Goal: Transaction & Acquisition: Purchase product/service

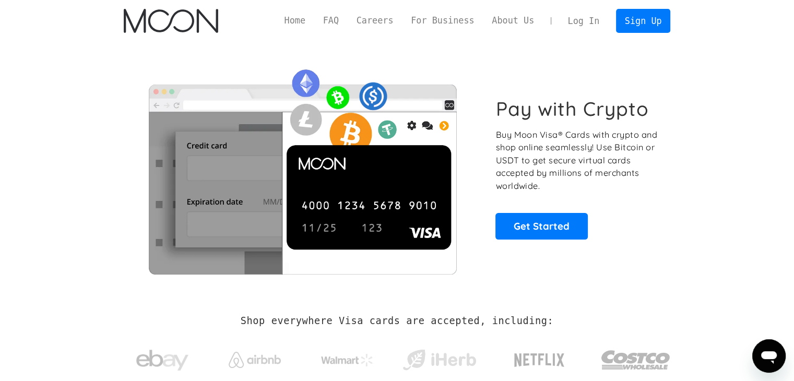
click at [580, 24] on link "Log In" at bounding box center [583, 20] width 49 height 23
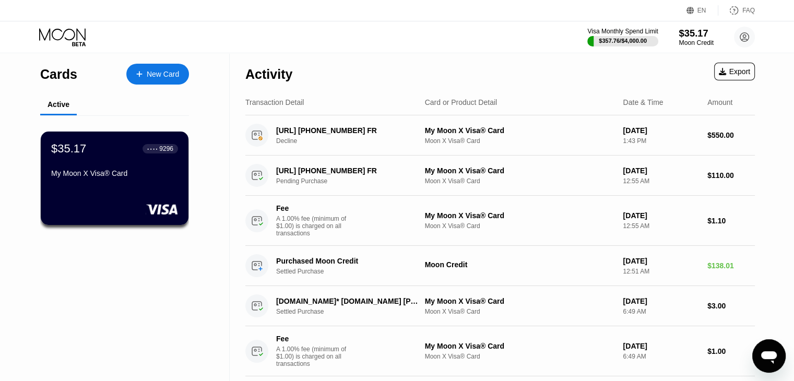
click at [694, 41] on div "Moon Credit" at bounding box center [695, 42] width 35 height 7
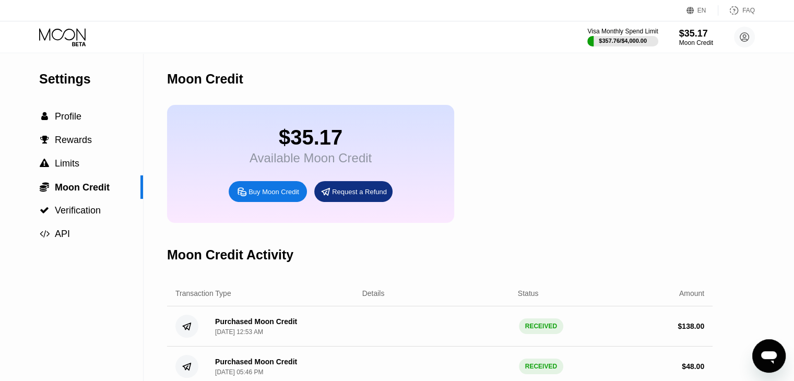
click at [256, 196] on div "Buy Moon Credit" at bounding box center [273, 191] width 51 height 9
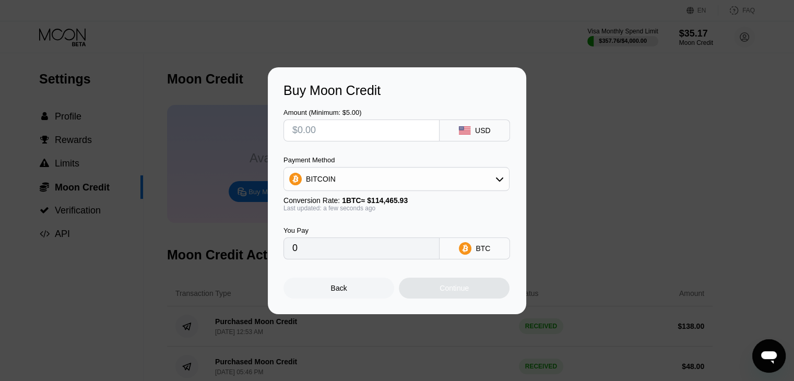
click at [328, 132] on input "text" at bounding box center [361, 130] width 138 height 21
type input "$5"
type input "0.00004369"
type input "$55"
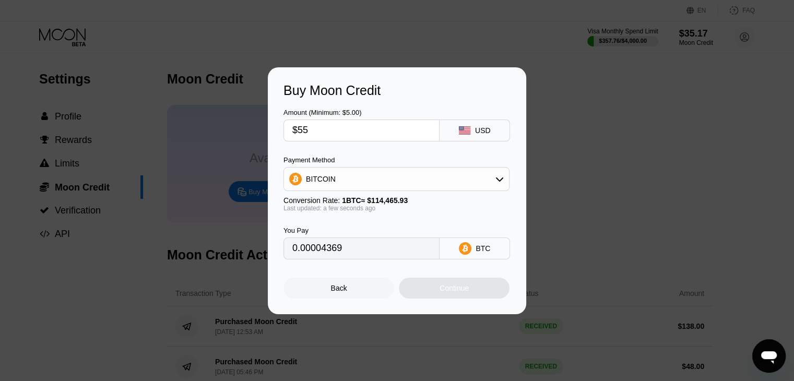
type input "0.00048050"
type input "$550"
type input "0.00480493"
type input "$550"
drag, startPoint x: 390, startPoint y: 186, endPoint x: 382, endPoint y: 196, distance: 12.6
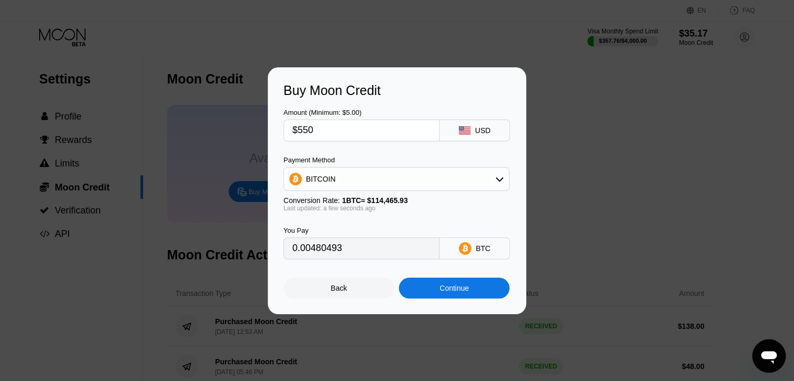
click at [390, 186] on div "BITCOIN" at bounding box center [396, 179] width 225 height 21
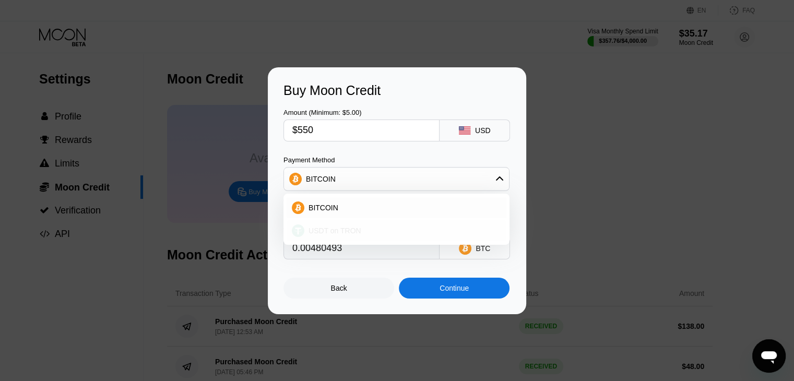
click at [342, 225] on div "USDT on TRON" at bounding box center [396, 230] width 220 height 21
type input "555.56"
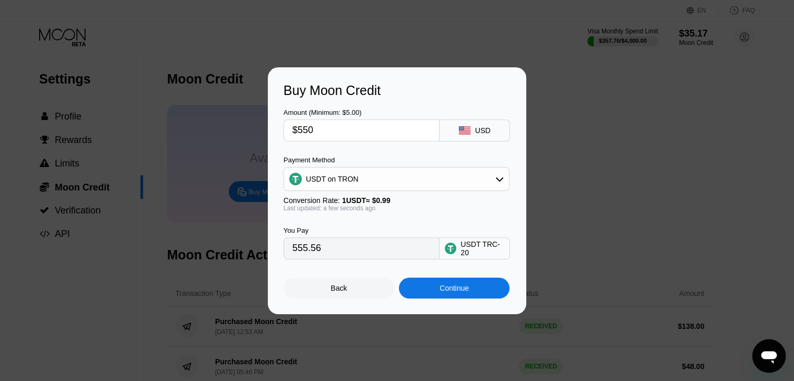
click at [332, 130] on input "$550" at bounding box center [361, 130] width 138 height 21
type input "$52"
type input "52.53"
type input "$524"
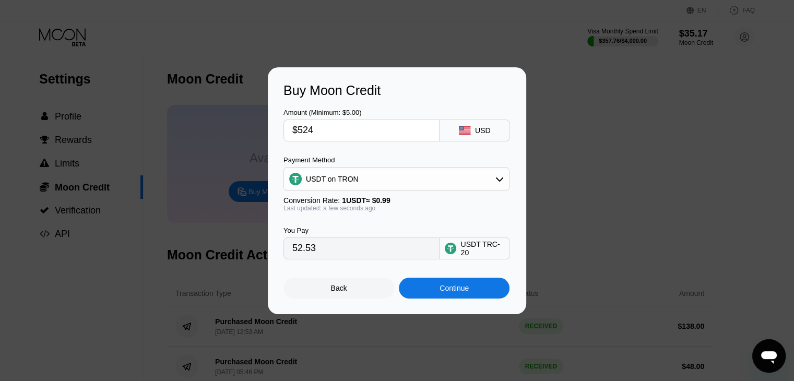
type input "529.29"
type input "$52"
type input "52.53"
type input "$5"
type input "5.05"
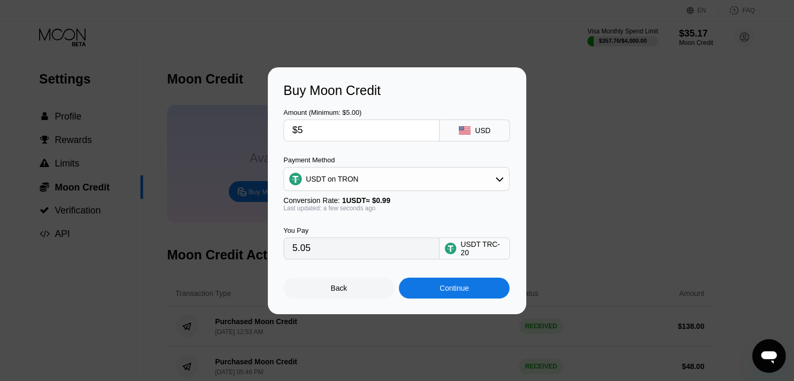
type input "$54"
type input "54.55"
type input "$547"
type input "552.53"
type input "$54"
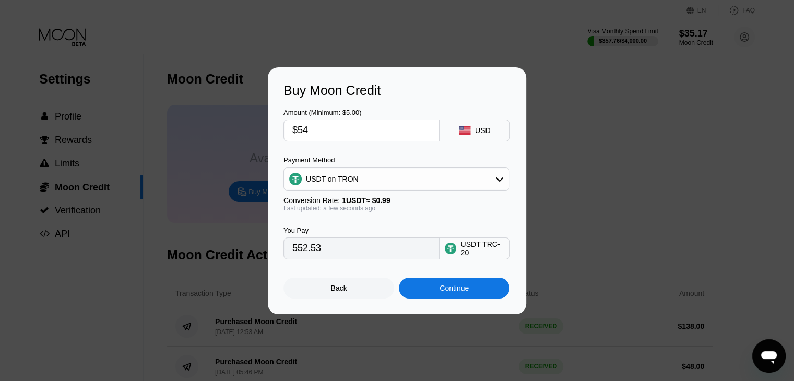
type input "54.55"
type input "$545"
type input "550.51"
type input "$54"
type input "54.55"
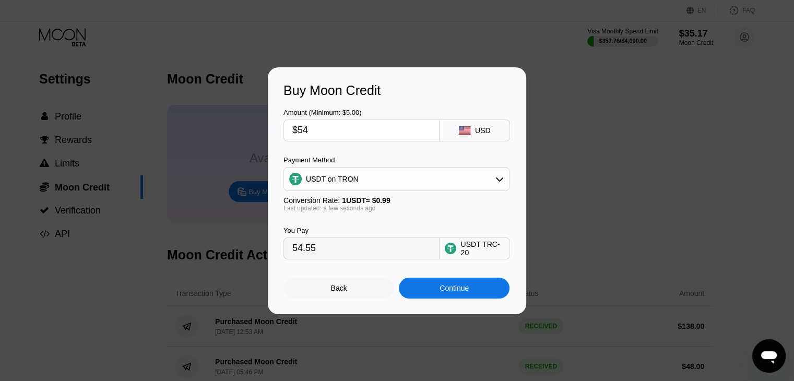
type input "$543"
type input "548.48"
type input "$54"
type input "54.55"
type input "$542"
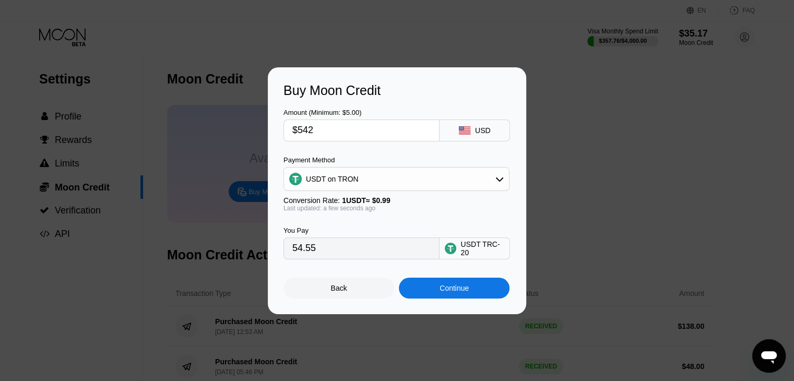
type input "547.47"
type input "$542"
click at [421, 283] on div "Continue" at bounding box center [454, 288] width 111 height 21
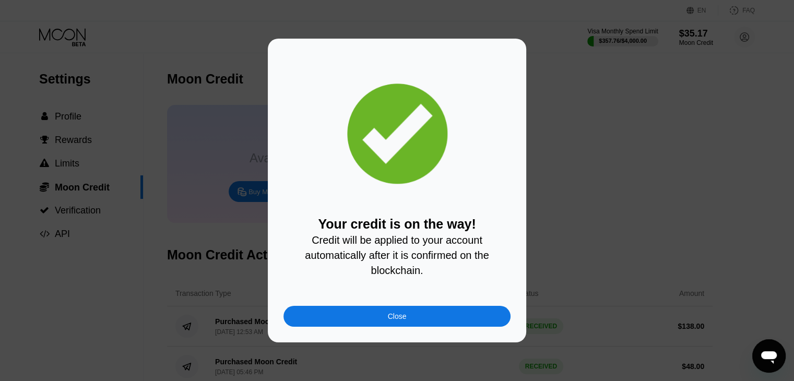
click at [406, 325] on div "Close" at bounding box center [396, 316] width 227 height 21
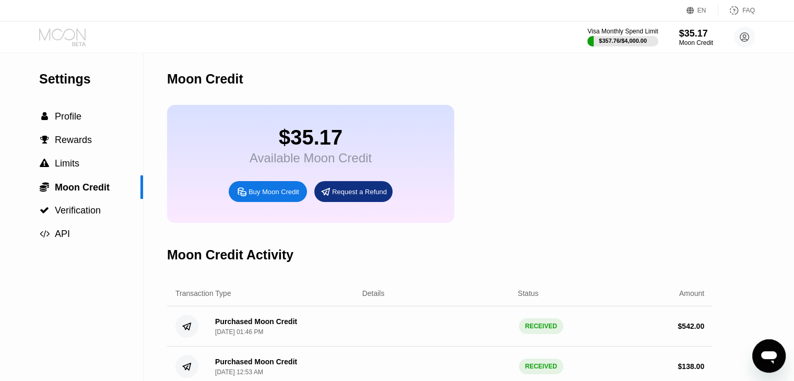
click at [65, 32] on icon at bounding box center [63, 37] width 49 height 18
